Goal: Task Accomplishment & Management: Complete application form

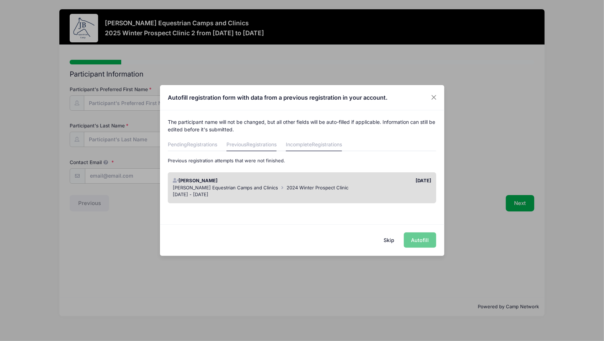
click at [256, 144] on span "Registrations" at bounding box center [262, 144] width 30 height 6
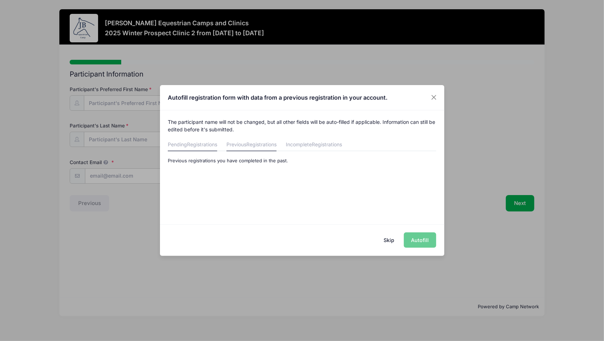
click at [195, 139] on link "Pending Registrations" at bounding box center [192, 144] width 49 height 13
click at [440, 98] on button "Close" at bounding box center [434, 97] width 13 height 13
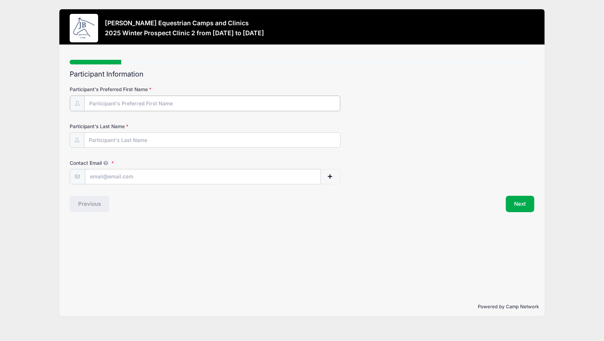
click at [227, 103] on input "Participant's Preferred First Name" at bounding box center [212, 103] width 256 height 15
type input "Gaby"
type input "[PERSON_NAME]"
type input "[EMAIL_ADDRESS][DOMAIN_NAME]"
drag, startPoint x: 135, startPoint y: 195, endPoint x: 307, endPoint y: 187, distance: 172.0
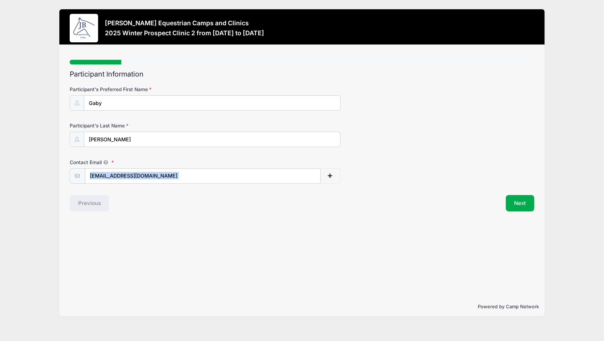
click at [307, 187] on div "Participant Information Participant's Preferred First Name [GEOGRAPHIC_DATA] Pa…" at bounding box center [302, 140] width 465 height 141
click at [514, 207] on button "Next" at bounding box center [520, 203] width 29 height 16
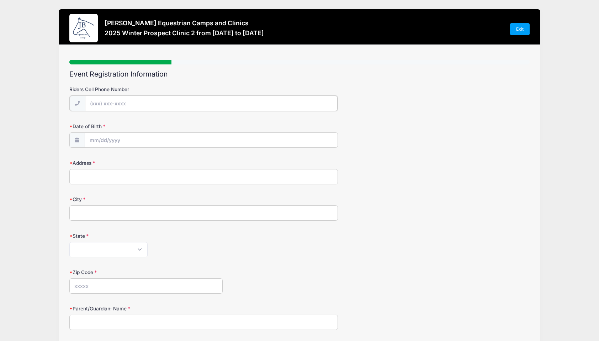
click at [275, 105] on input "Riders Cell Phone Number" at bounding box center [211, 103] width 253 height 15
type input "[PHONE_NUMBER]"
type input "[STREET_ADDRESS][PERSON_NAME]"
type input "[GEOGRAPHIC_DATA]"
type input "98024"
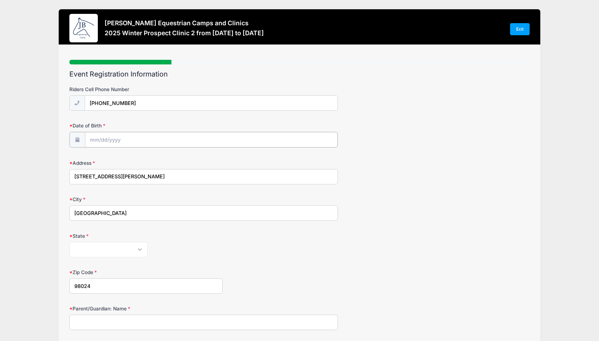
click at [159, 140] on input "Date of Birth" at bounding box center [211, 139] width 253 height 15
click at [103, 139] on input "Date of Birth" at bounding box center [211, 139] width 253 height 15
click at [132, 158] on select "January February March April May June July August September October November De…" at bounding box center [122, 157] width 32 height 9
select select "6"
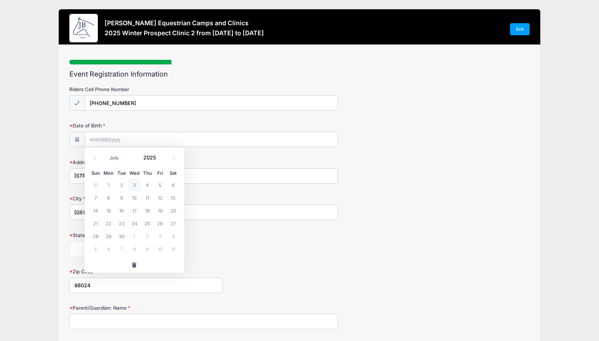
click at [106, 153] on select "January February March April May June July August September October November De…" at bounding box center [122, 157] width 32 height 9
click at [160, 159] on span at bounding box center [160, 160] width 5 height 5
click at [160, 160] on span at bounding box center [160, 160] width 5 height 5
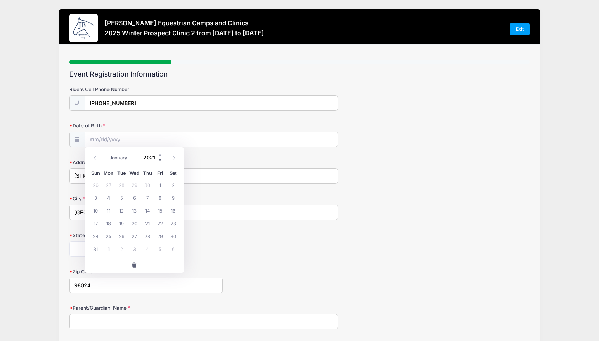
click at [160, 160] on span at bounding box center [160, 160] width 5 height 5
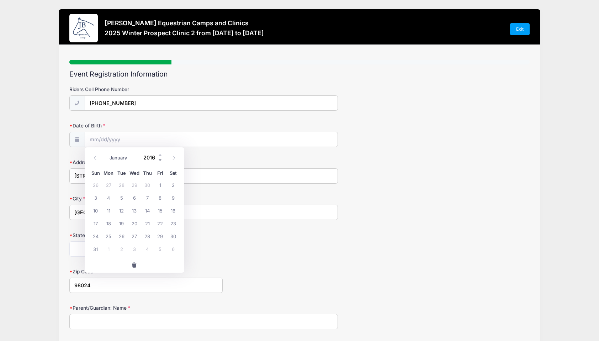
click at [160, 160] on span at bounding box center [160, 160] width 5 height 5
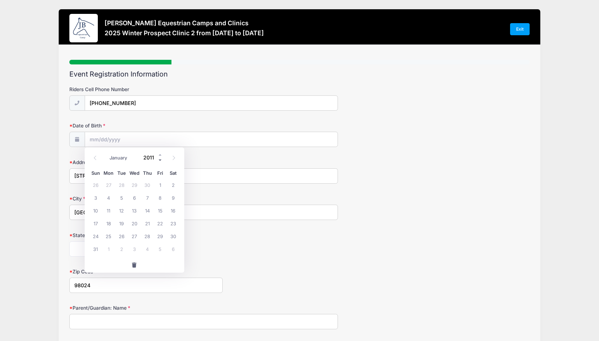
click at [160, 160] on span at bounding box center [160, 160] width 5 height 5
type input "2010"
click at [132, 197] on span "7" at bounding box center [134, 197] width 13 height 13
type input "[DATE]"
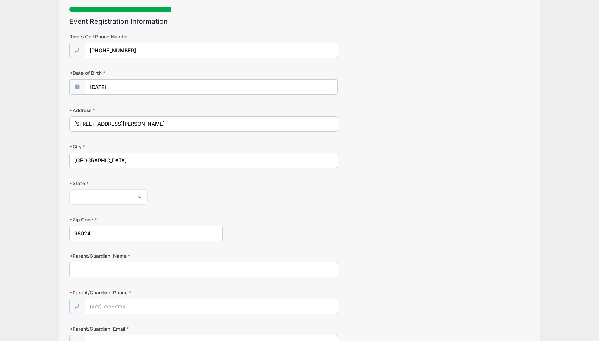
scroll to position [53, 0]
click at [132, 197] on select "[US_STATE] [US_STATE] [US_STATE] [US_STATE] [US_STATE] Armed Forces Africa Arme…" at bounding box center [108, 195] width 78 height 15
click at [69, 188] on select "[US_STATE] [US_STATE] [US_STATE] [US_STATE] [US_STATE] Armed Forces Africa Arme…" at bounding box center [108, 195] width 78 height 15
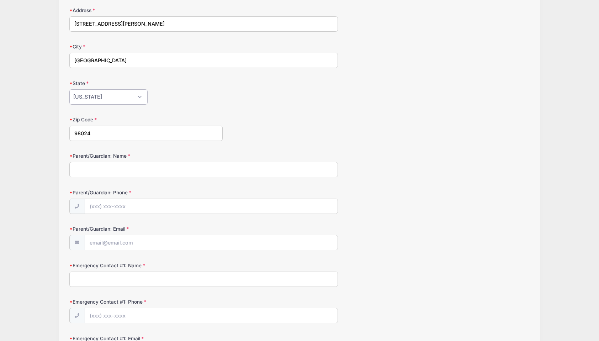
scroll to position [106, 0]
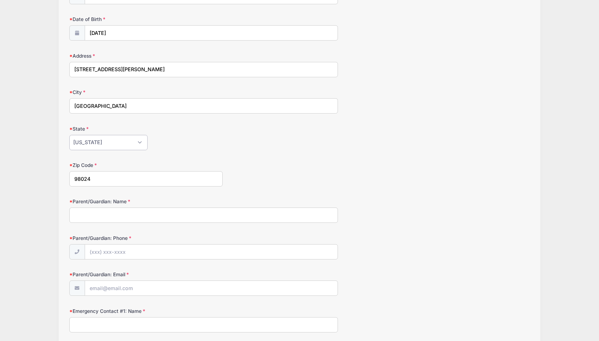
click at [128, 142] on select "[US_STATE] [US_STATE] [US_STATE] [US_STATE] [US_STATE] Armed Forces Africa Arme…" at bounding box center [108, 142] width 78 height 15
select select "WA"
click at [69, 135] on select "[US_STATE] [US_STATE] [US_STATE] [US_STATE] [US_STATE] Armed Forces Africa Arme…" at bounding box center [108, 142] width 78 height 15
click at [144, 208] on input "Parent/Guardian: Name" at bounding box center [203, 214] width 269 height 15
type input "[PERSON_NAME]"
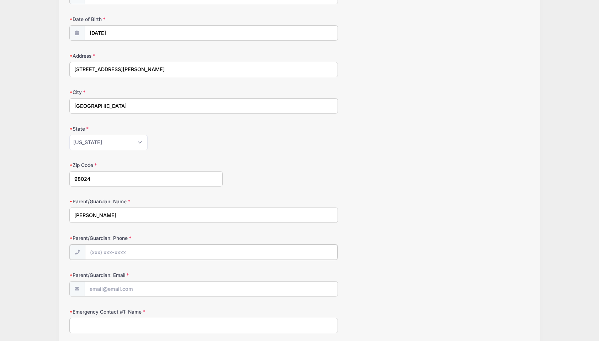
click at [134, 250] on input "Parent/Guardian: Phone" at bounding box center [211, 251] width 253 height 15
type input "[PHONE_NUMBER]"
type input "[EMAIL_ADDRESS][DOMAIN_NAME]"
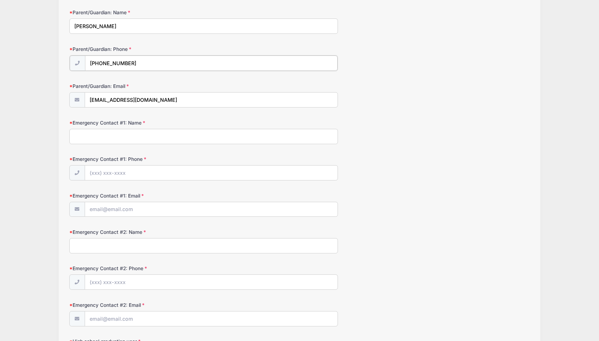
scroll to position [296, 0]
click at [197, 140] on form "Riders Cell Phone Number [PHONE_NUMBER] Date of Birth [DATE] Address [STREET_AD…" at bounding box center [299, 282] width 461 height 984
type input "G"
type input "[PERSON_NAME]"
click at [137, 175] on input "Emergency Contact #1: Phone" at bounding box center [211, 171] width 253 height 15
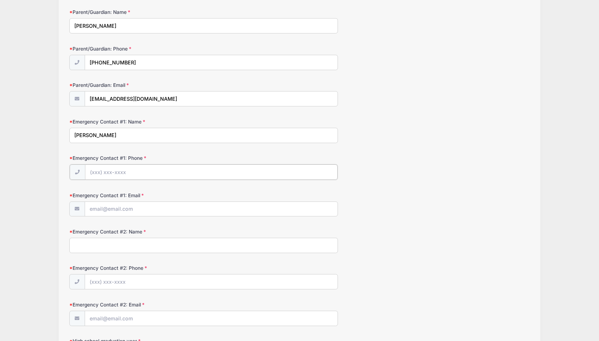
type input "[PHONE_NUMBER]"
click at [137, 206] on input "Emergency Contact #1: Email" at bounding box center [211, 208] width 253 height 15
type input "[EMAIL_ADDRESS][DOMAIN_NAME]"
click at [140, 278] on input "[PHONE_NUMBER]" at bounding box center [211, 281] width 253 height 15
type input "(2"
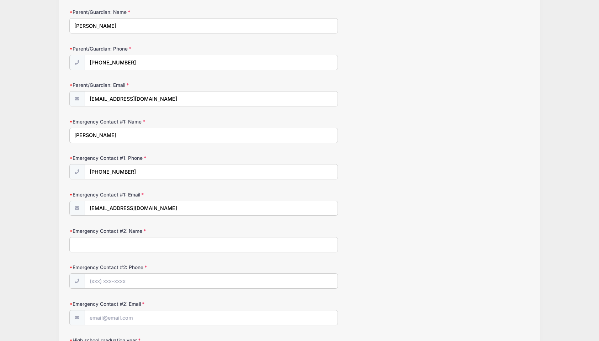
click at [139, 238] on input "Emergency Contact #2: Name" at bounding box center [203, 244] width 269 height 15
type input "[PERSON_NAME]"
click at [140, 282] on input "Emergency Contact #2: Phone" at bounding box center [211, 281] width 253 height 15
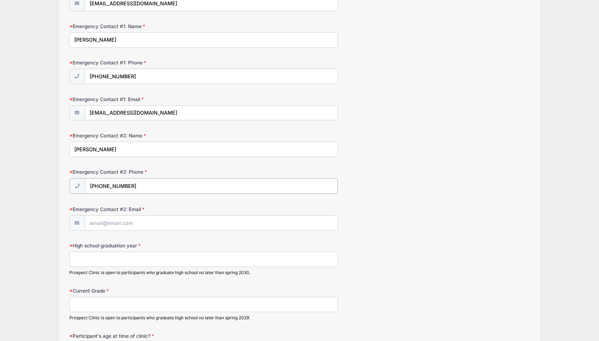
scroll to position [401, 0]
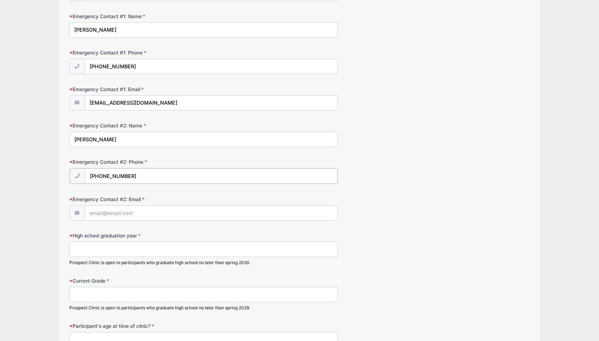
type input "[PHONE_NUMBER]"
click at [157, 209] on input "Emergency Contact #2: Email" at bounding box center [211, 212] width 253 height 15
type input "c"
type input "[EMAIL_ADDRESS][DOMAIN_NAME]"
click at [144, 248] on input "High school graduation year" at bounding box center [203, 248] width 269 height 15
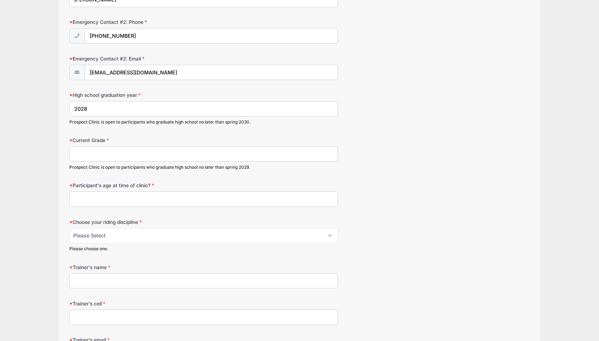
scroll to position [541, 0]
type input "2028"
click at [173, 148] on input "Current Grade" at bounding box center [203, 153] width 269 height 15
type input "!"
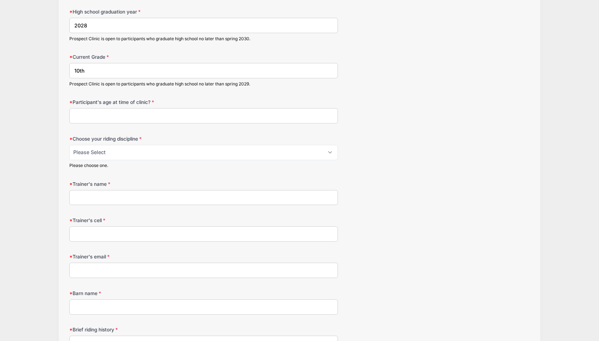
scroll to position [624, 0]
type input "10th"
click at [166, 113] on input "Participant's age at time of clinic?" at bounding box center [203, 115] width 269 height 15
type input "15"
click at [148, 148] on select "Please Select jumping seat western reining western horsemanship" at bounding box center [203, 151] width 269 height 15
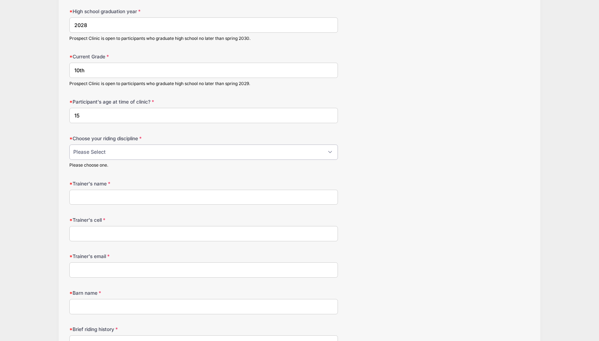
select select "western horsemanship"
click at [69, 144] on select "Please Select jumping seat western reining western horsemanship" at bounding box center [203, 151] width 269 height 15
click at [139, 190] on input "Trainer's name" at bounding box center [203, 197] width 269 height 15
type input "[PERSON_NAME]"
click at [126, 228] on input "Trainer's cell" at bounding box center [203, 233] width 269 height 15
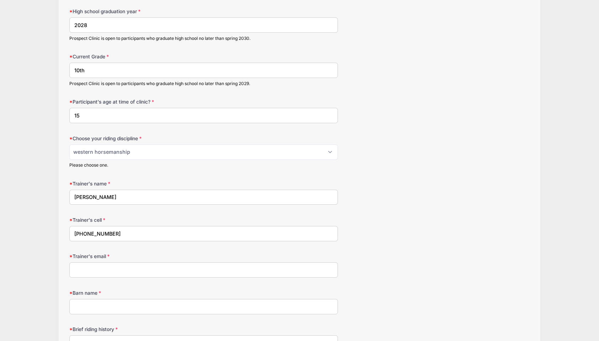
type input "[PHONE_NUMBER]"
click at [113, 266] on input "Trainer's email" at bounding box center [203, 269] width 269 height 15
click at [221, 299] on input "Barn name" at bounding box center [203, 306] width 269 height 15
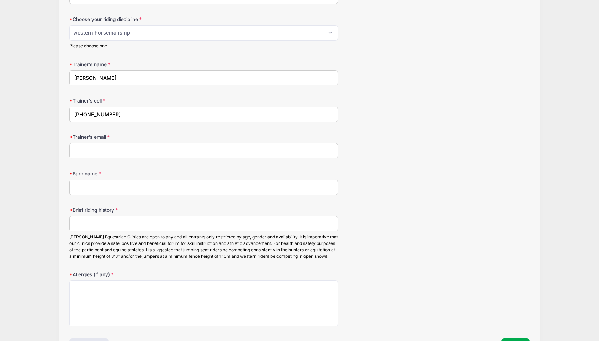
scroll to position [745, 0]
type input "[GEOGRAPHIC_DATA]"
click at [184, 215] on input "Brief riding history" at bounding box center [203, 222] width 269 height 15
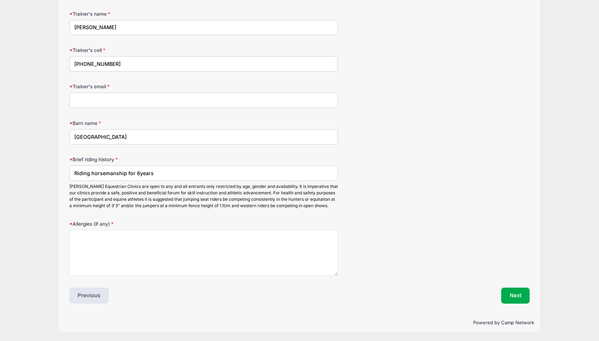
click at [138, 168] on input "Riding horsemanship for 6years" at bounding box center [203, 172] width 269 height 15
click at [176, 166] on input "Riding horsemanship for 6 years" at bounding box center [203, 172] width 269 height 15
click at [163, 166] on input "Riding horsemanship for 6 years and have gone to the Appaloosa Youth World show…" at bounding box center [203, 172] width 269 height 15
click at [319, 165] on input "Riding horsemanship for 6 years, have gone to the Appaloosa Youth World show th…" at bounding box center [203, 172] width 269 height 15
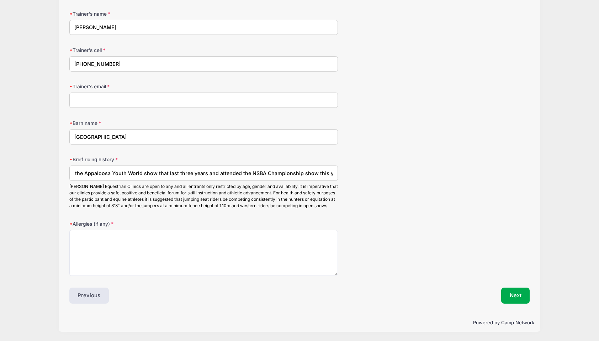
click at [301, 168] on input "Riding horsemanship for 6 years, have gone to the Appaloosa Youth World show th…" at bounding box center [203, 172] width 269 height 15
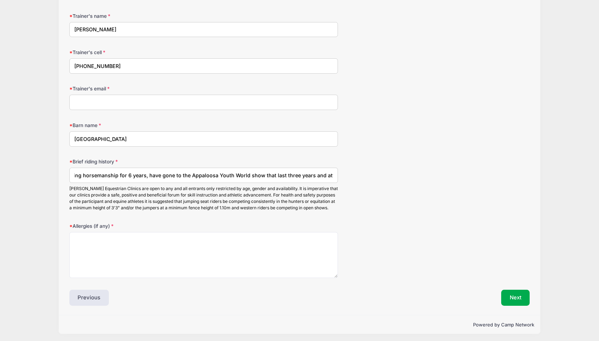
scroll to position [0, 0]
click at [332, 173] on input "I have been riding horsemanship for 6 years, have gone to the Appaloosa Youth W…" at bounding box center [203, 175] width 269 height 15
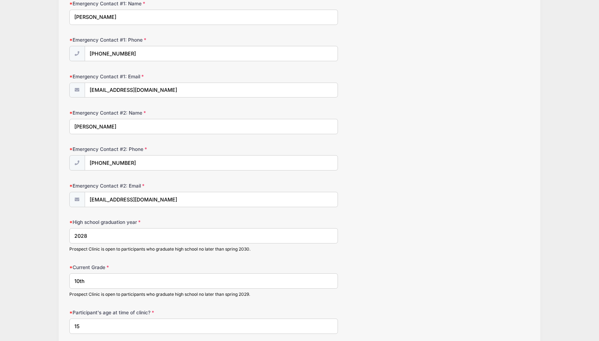
scroll to position [414, 0]
type input "I have been riding horsemanship for 6 years, have gone to the Appaloosa Youth W…"
click at [235, 199] on input "[EMAIL_ADDRESS][DOMAIN_NAME]" at bounding box center [211, 199] width 253 height 15
type input "a"
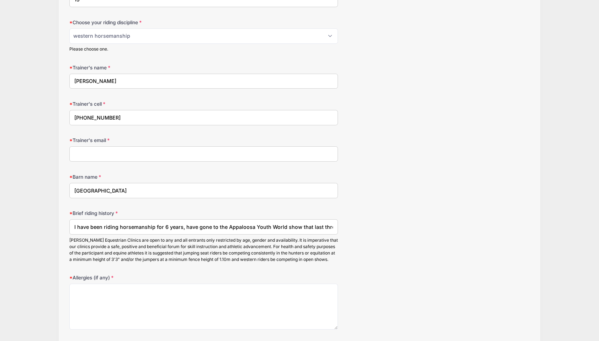
scroll to position [795, 0]
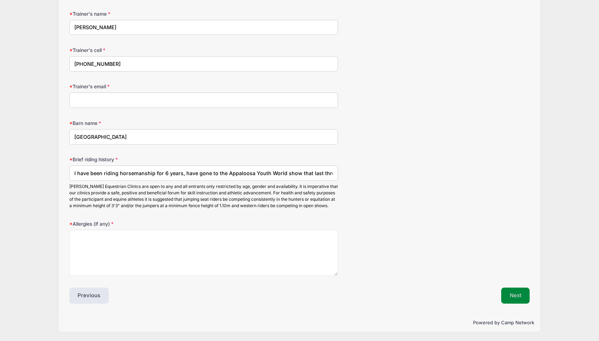
click at [523, 298] on button "Next" at bounding box center [515, 295] width 29 height 16
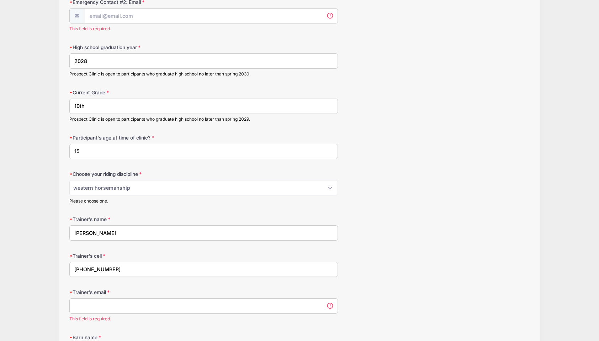
scroll to position [556, 0]
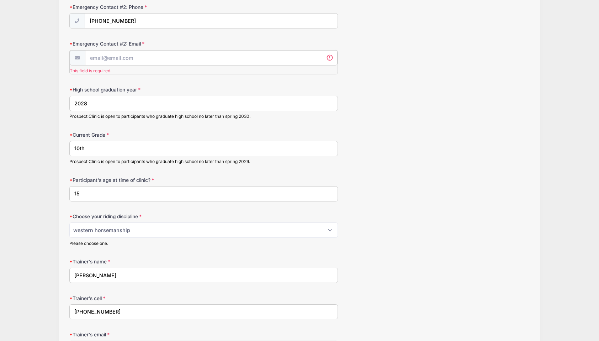
click at [279, 51] on input "Emergency Contact #2: Email" at bounding box center [211, 57] width 253 height 15
type input "[EMAIL_ADDRESS][DOMAIN_NAME]"
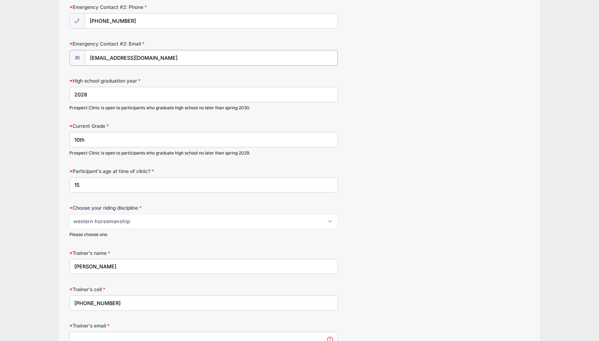
scroll to position [812, 0]
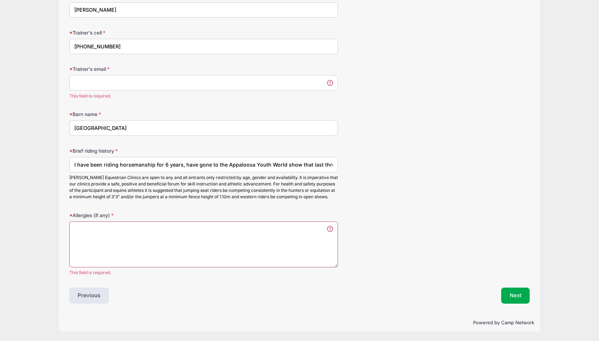
click at [273, 78] on input "Trainer's email" at bounding box center [203, 82] width 269 height 15
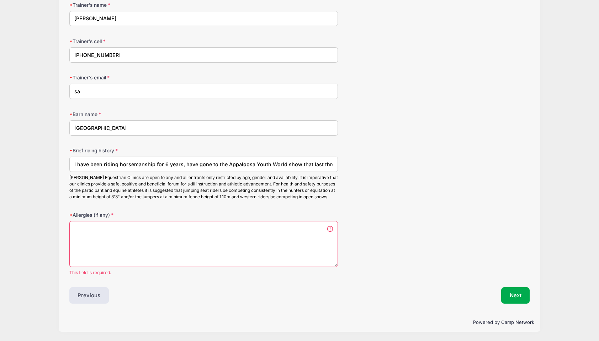
scroll to position [803, 0]
type input "[PERSON_NAME][EMAIL_ADDRESS][DOMAIN_NAME]"
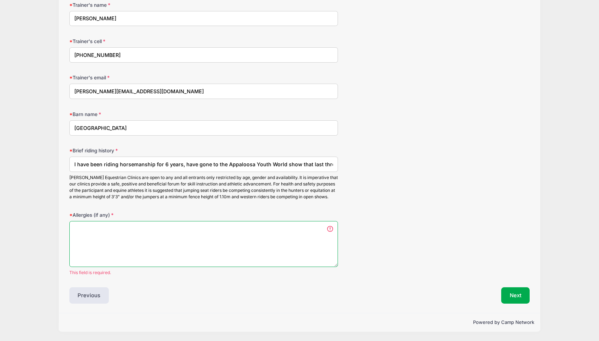
click at [325, 247] on textarea "Allergies (if any)" at bounding box center [203, 244] width 269 height 46
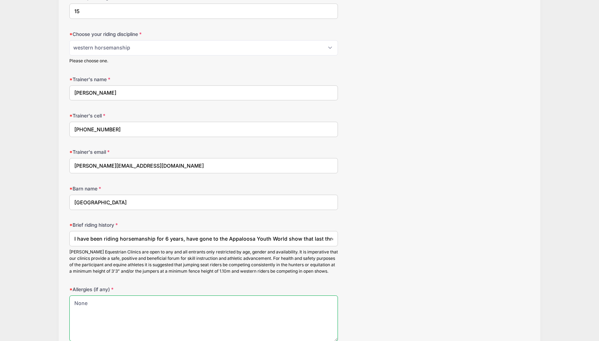
scroll to position [794, 0]
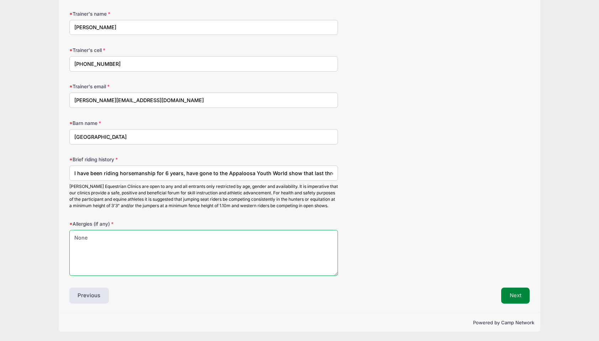
type textarea "None"
click at [509, 291] on button "Next" at bounding box center [515, 295] width 29 height 16
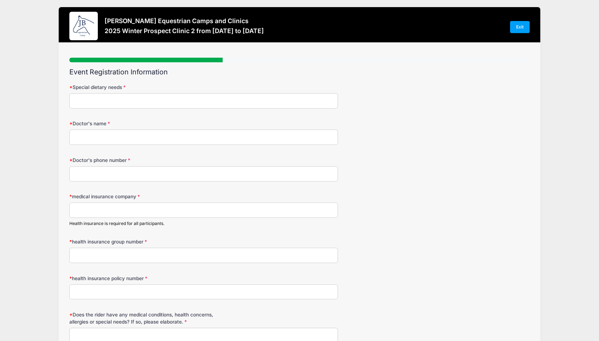
scroll to position [0, 0]
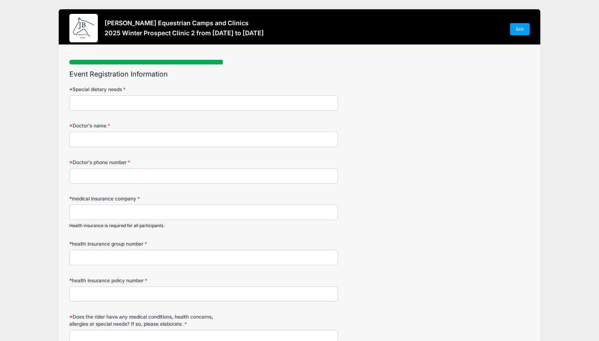
click at [224, 101] on input "Special dietary needs" at bounding box center [203, 102] width 269 height 15
type input "None"
click at [175, 147] on form "Special dietary needs None Doctor's name Doctor's phone number medical insuranc…" at bounding box center [299, 215] width 461 height 259
click at [171, 141] on input "Doctor's name" at bounding box center [203, 139] width 269 height 15
click at [134, 137] on input "Joesphe" at bounding box center [203, 139] width 269 height 15
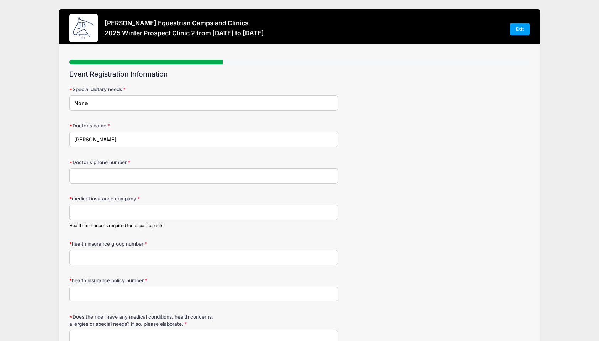
type input "[PERSON_NAME]"
click at [108, 176] on input "Doctor's phone number" at bounding box center [203, 175] width 269 height 15
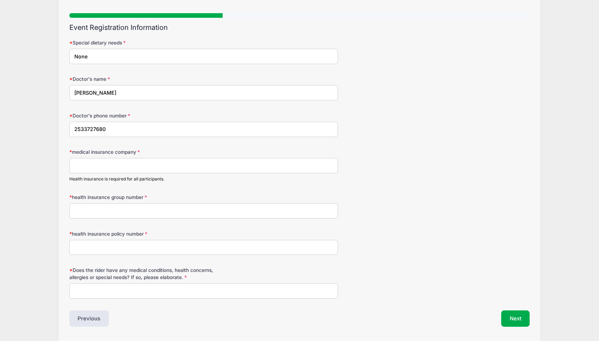
scroll to position [68, 0]
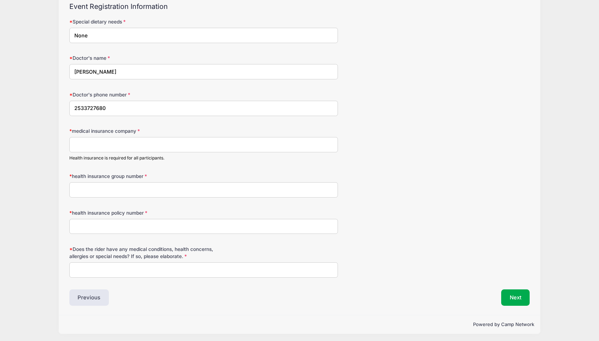
type input "2533727680"
click at [113, 146] on input "medical insurance company" at bounding box center [203, 144] width 269 height 15
type input "UMR"
click at [117, 185] on input "health insurance group number" at bounding box center [203, 189] width 269 height 15
click at [142, 265] on input "Does the rider have any medical conditions, health concerns, allergies or speci…" at bounding box center [203, 269] width 269 height 15
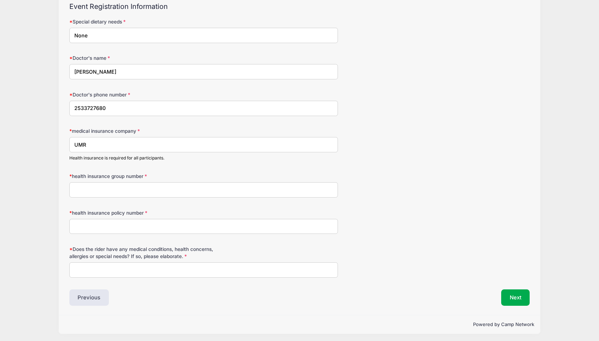
scroll to position [0, 0]
